Goal: Information Seeking & Learning: Check status

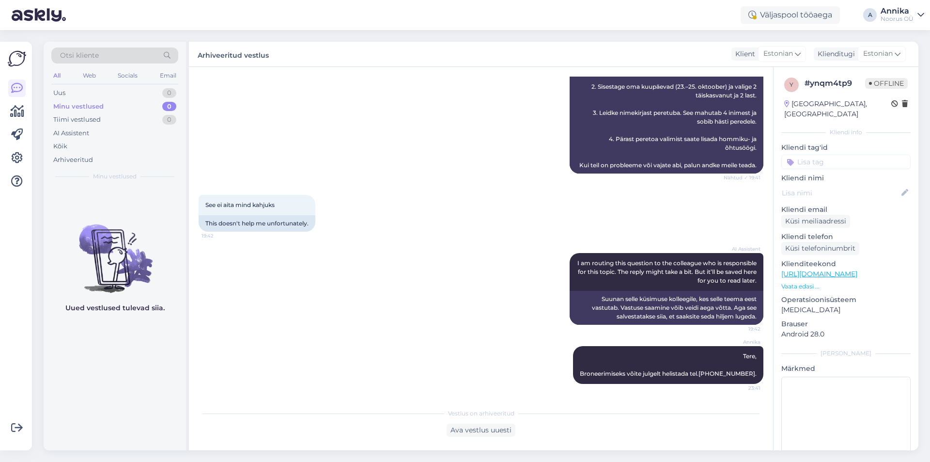
scroll to position [779, 0]
click at [131, 115] on div "Tiimi vestlused 0" at bounding box center [114, 120] width 127 height 14
click at [100, 135] on div "AI Assistent" at bounding box center [114, 133] width 127 height 14
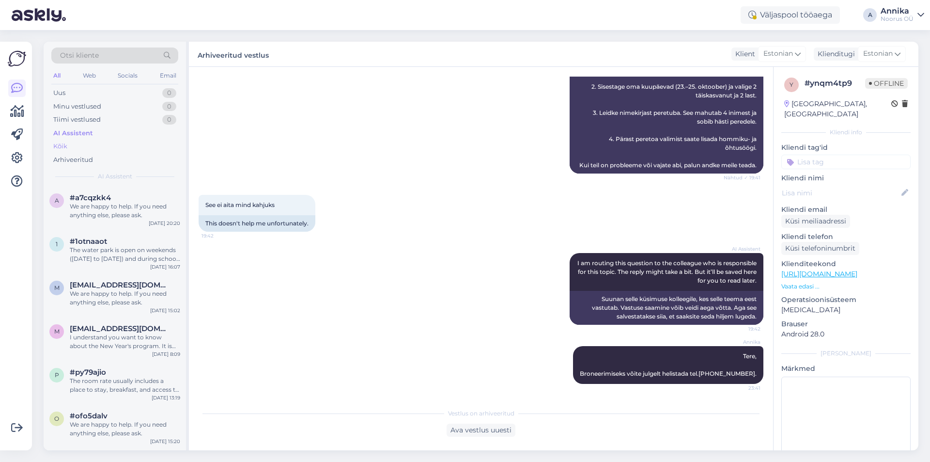
click at [75, 142] on div "Kõik" at bounding box center [114, 146] width 127 height 14
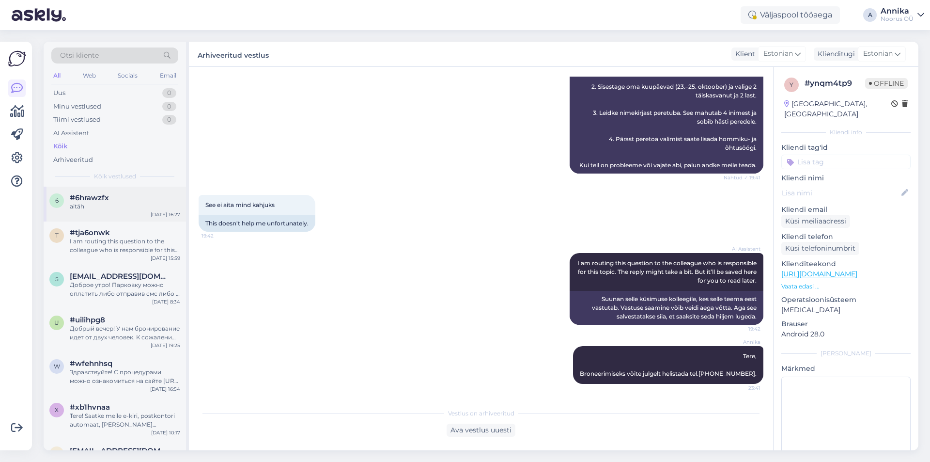
click at [114, 208] on div "aitäh" at bounding box center [125, 206] width 110 height 9
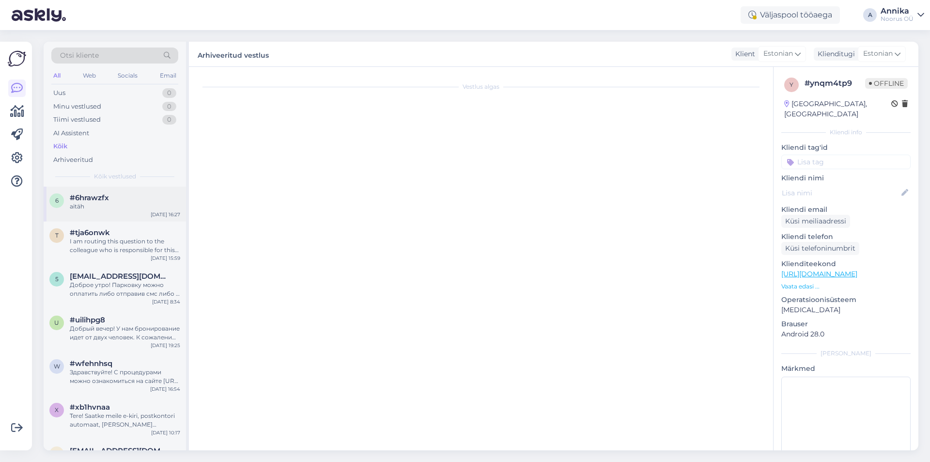
scroll to position [223, 0]
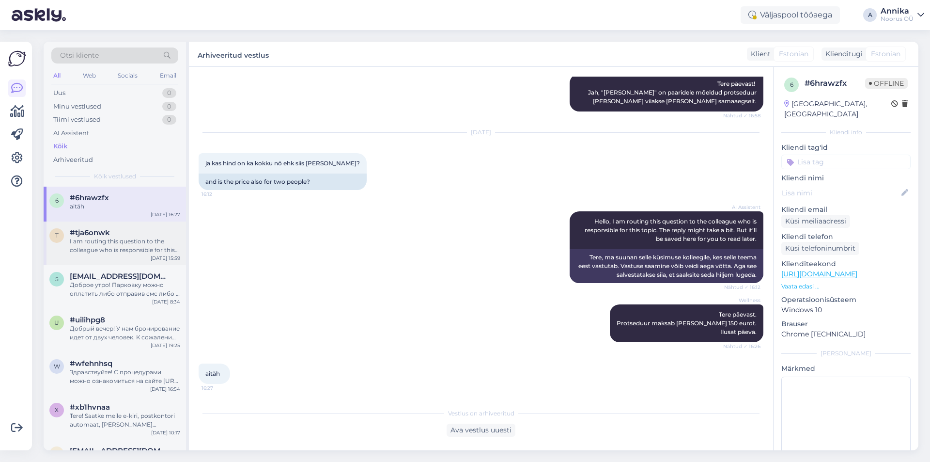
click at [100, 241] on div "I am routing this question to the colleague who is responsible for this topic. …" at bounding box center [125, 245] width 110 height 17
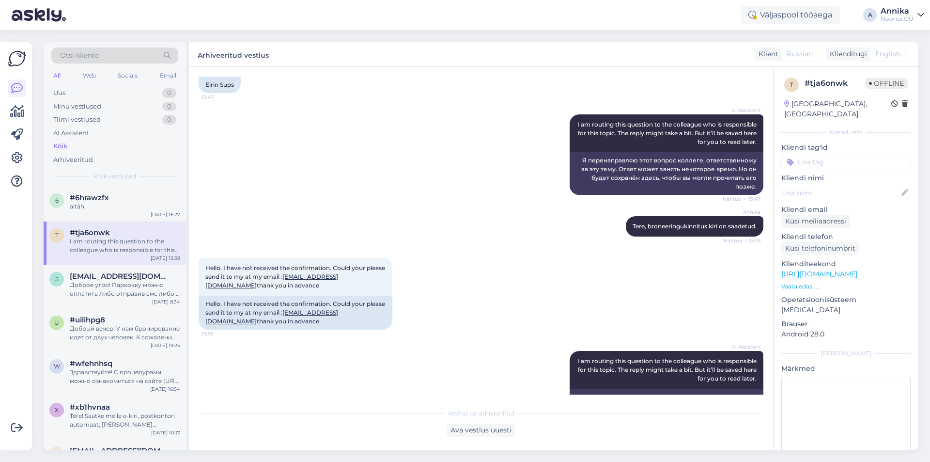
scroll to position [270, 0]
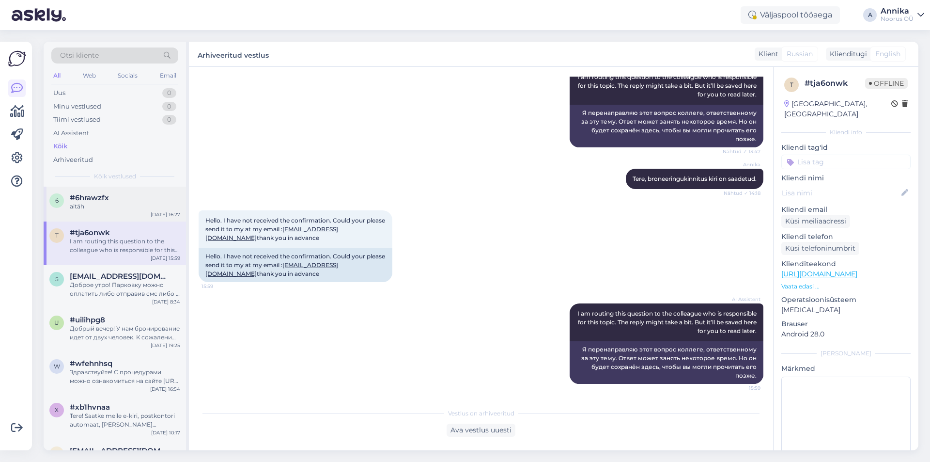
click at [109, 211] on div "6 #6hrawzfx aitäh [DATE] 16:27" at bounding box center [115, 203] width 142 height 35
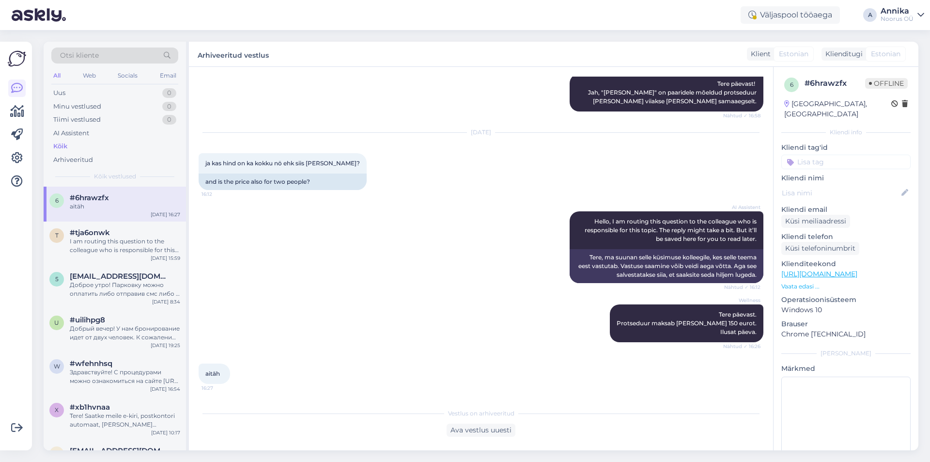
scroll to position [223, 0]
click at [108, 129] on div "AI Assistent" at bounding box center [114, 133] width 127 height 14
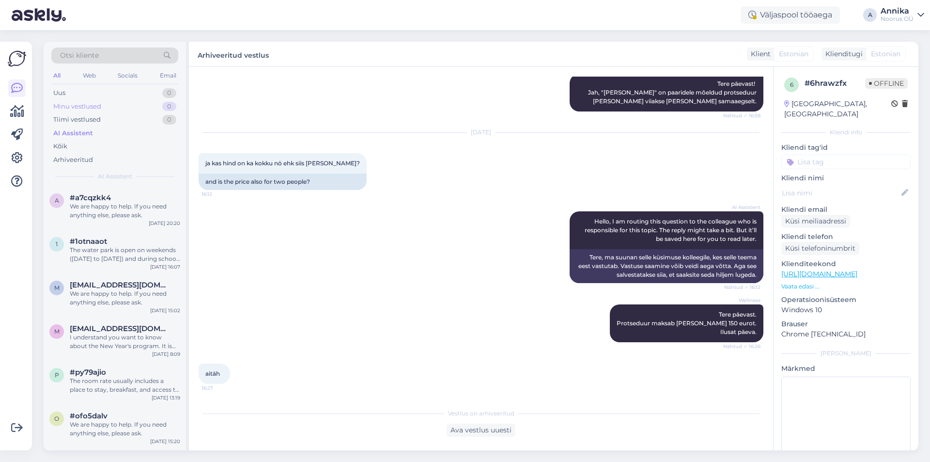
click at [108, 110] on div "Minu vestlused 0" at bounding box center [114, 107] width 127 height 14
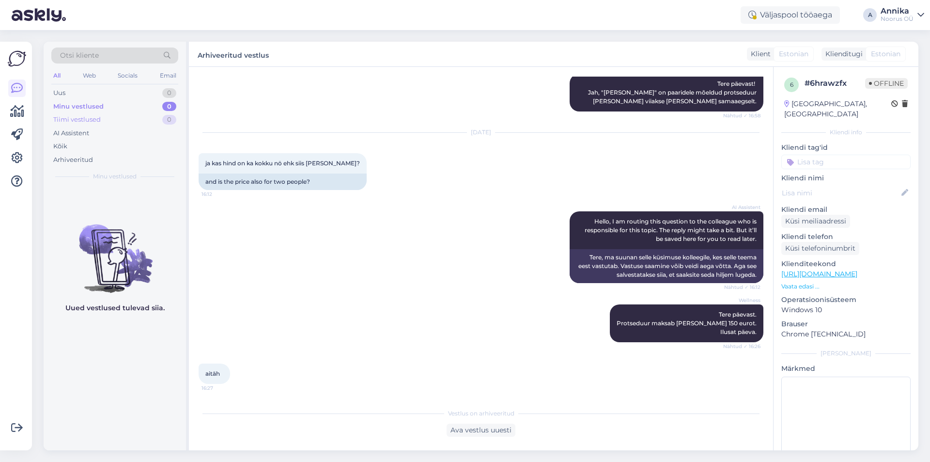
click at [104, 119] on div "Tiimi vestlused 0" at bounding box center [114, 120] width 127 height 14
click at [93, 94] on div "Uus 0" at bounding box center [114, 93] width 127 height 14
